Goal: Task Accomplishment & Management: Manage account settings

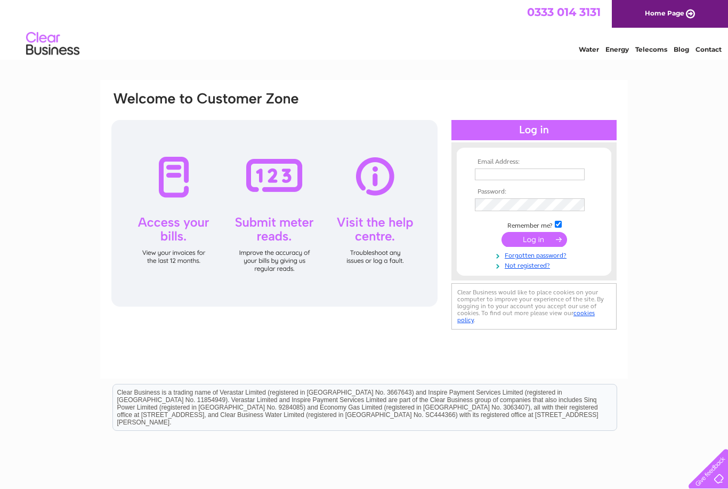
click at [500, 169] on input "text" at bounding box center [530, 174] width 110 height 12
type input "tyler.ian@talk21.com"
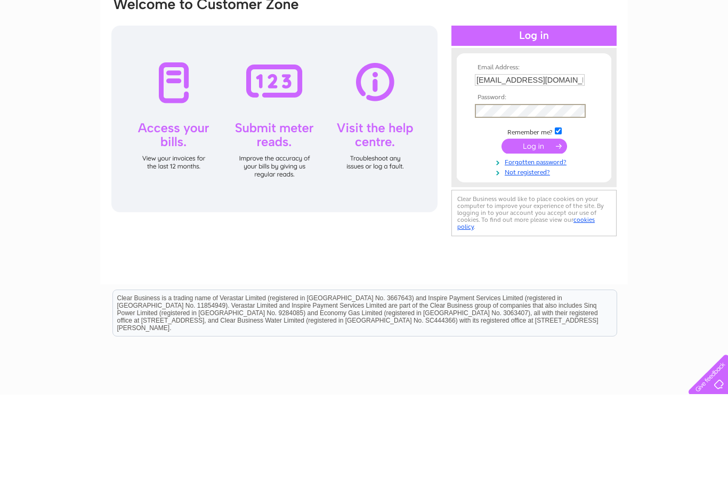
click at [543, 233] on input "submit" at bounding box center [534, 240] width 66 height 15
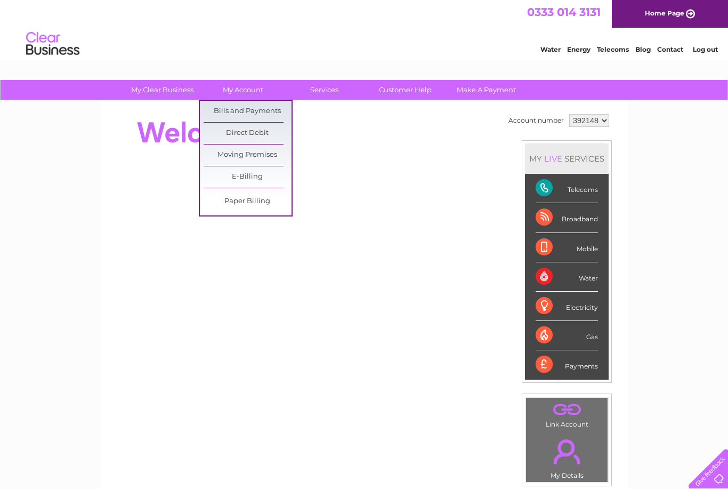
click at [235, 112] on link "Bills and Payments" at bounding box center [248, 111] width 88 height 21
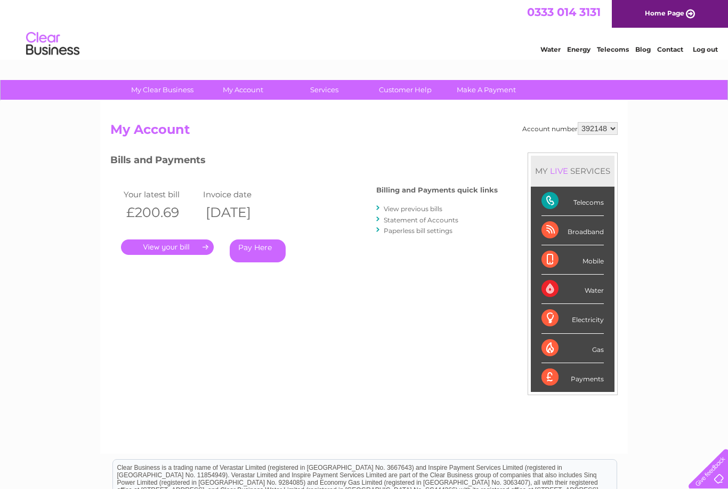
click at [164, 243] on link "." at bounding box center [167, 246] width 93 height 15
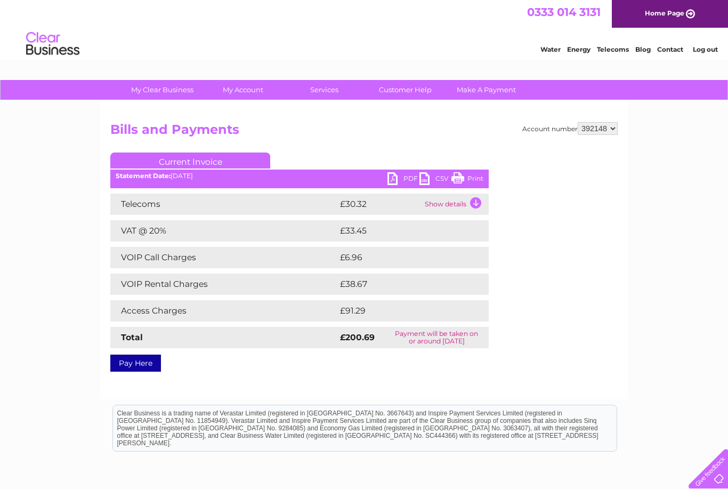
click at [396, 177] on link "PDF" at bounding box center [403, 179] width 32 height 15
